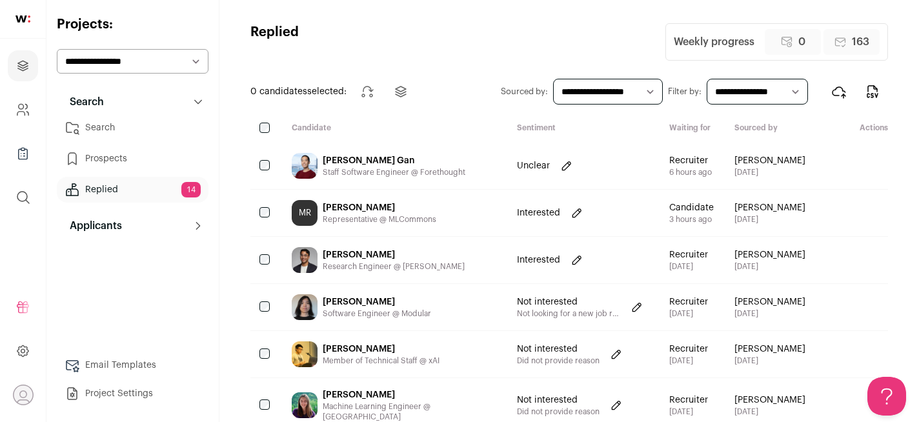
click at [403, 163] on div "Lewin Gan" at bounding box center [394, 160] width 143 height 13
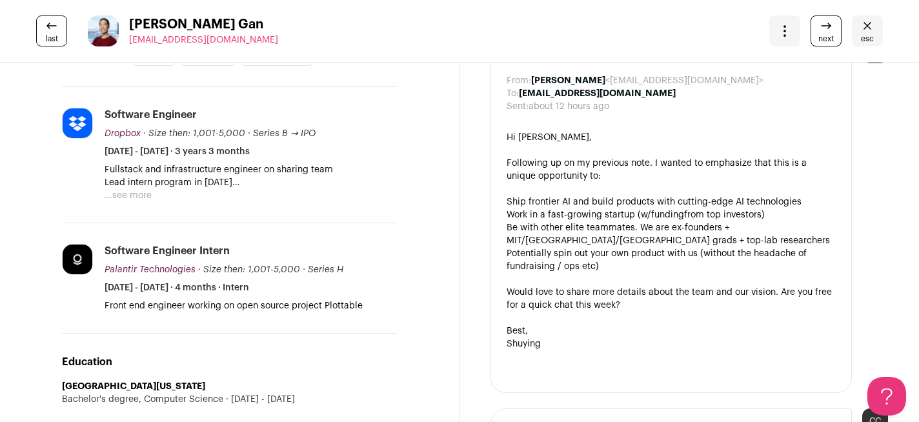
scroll to position [291, 0]
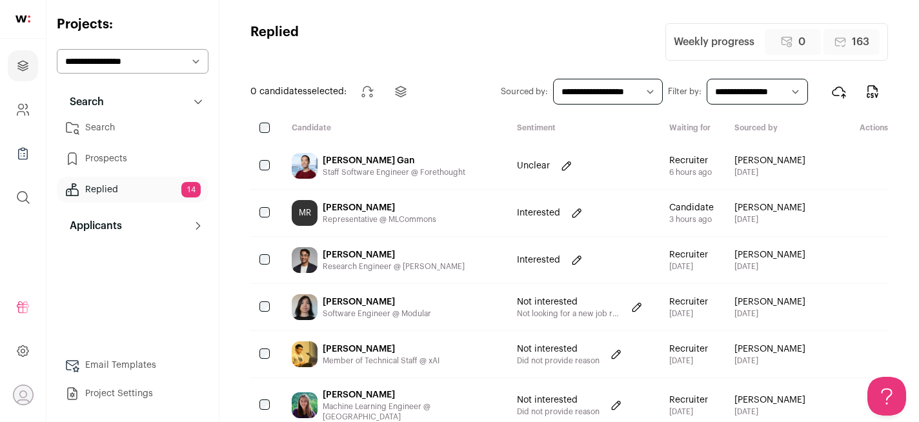
click at [388, 205] on div "Mitchelle Rasquinha" at bounding box center [380, 207] width 114 height 13
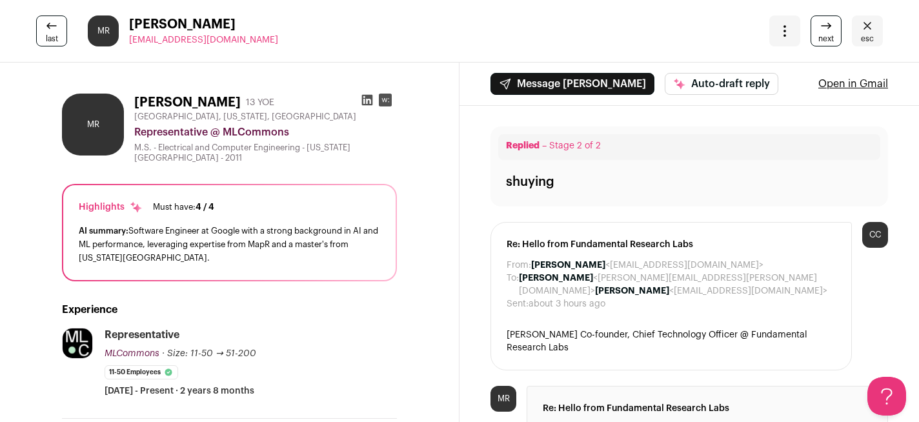
scroll to position [12, 0]
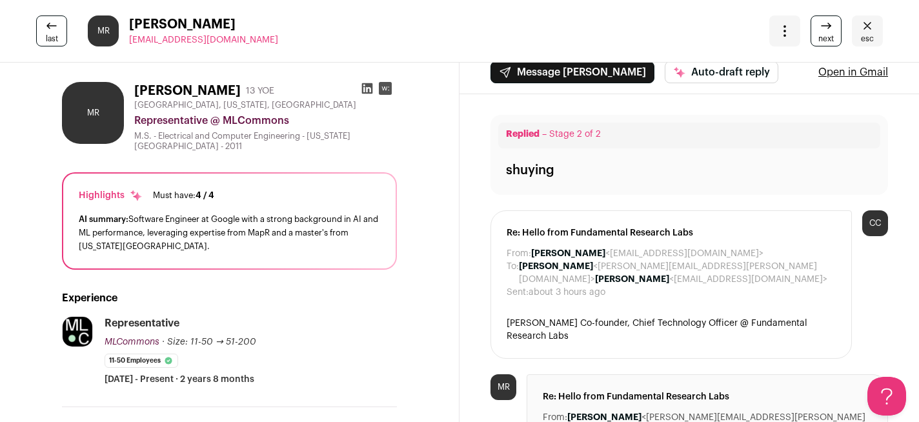
click at [368, 91] on icon at bounding box center [367, 88] width 11 height 11
click at [40, 36] on link "last" at bounding box center [51, 30] width 31 height 31
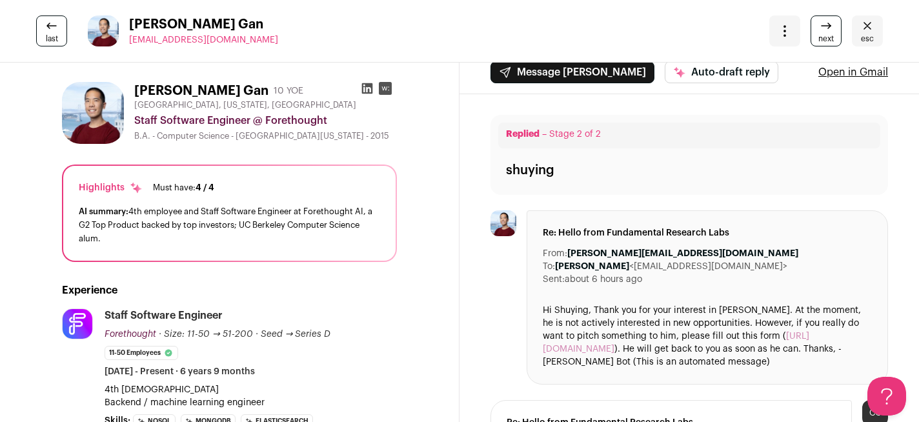
click at [872, 26] on icon "Close" at bounding box center [866, 25] width 15 height 15
